Goal: Find specific page/section: Find specific page/section

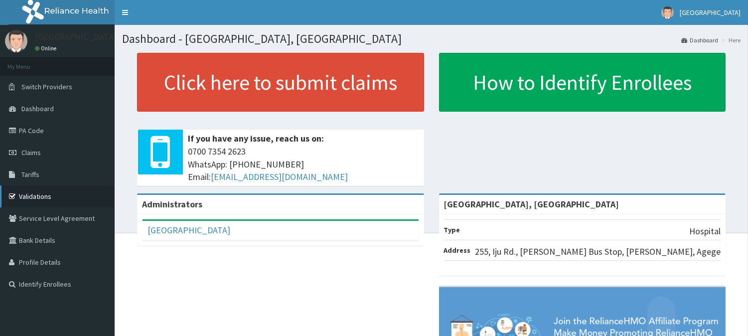
click at [35, 198] on link "Validations" at bounding box center [57, 196] width 115 height 22
click at [40, 196] on link "Validations" at bounding box center [57, 196] width 115 height 22
